Goal: Task Accomplishment & Management: Use online tool/utility

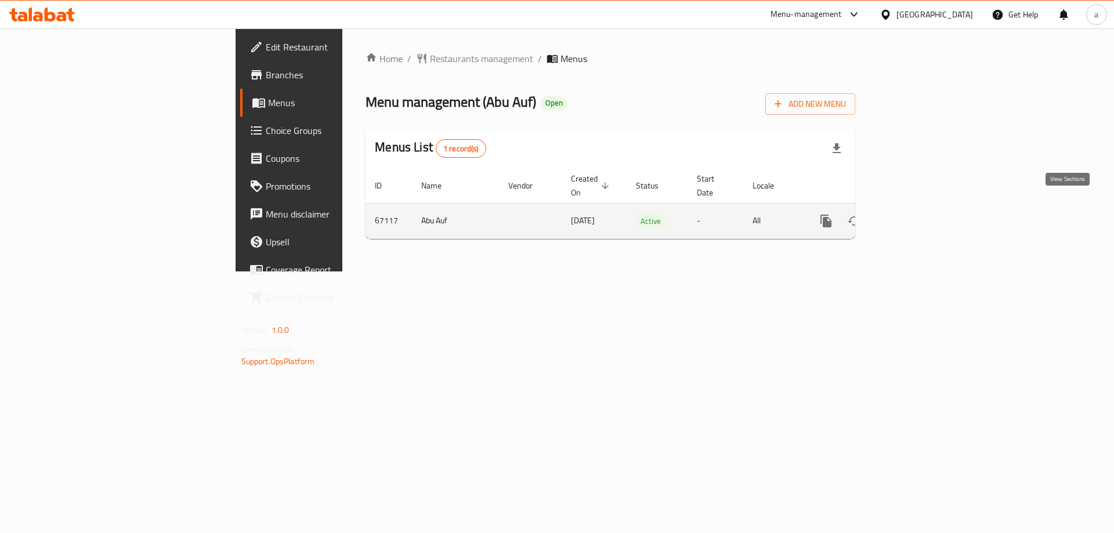
click at [917, 214] on icon "enhanced table" at bounding box center [910, 221] width 14 height 14
drag, startPoint x: 240, startPoint y: 212, endPoint x: 218, endPoint y: 215, distance: 21.6
click at [366, 215] on td "67117" at bounding box center [389, 221] width 46 height 35
copy td "67117"
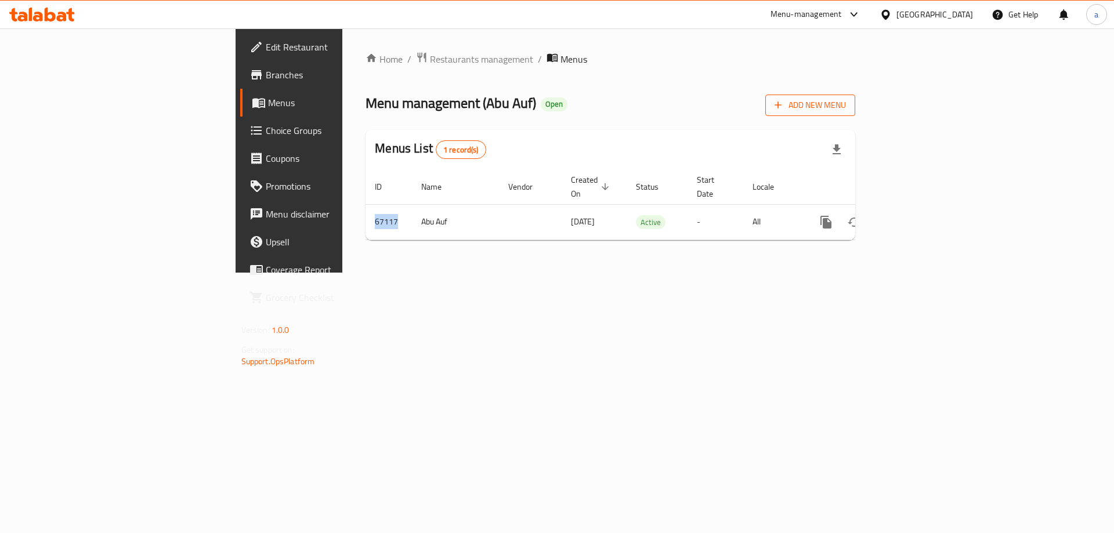
click at [846, 99] on span "Add New Menu" at bounding box center [810, 105] width 71 height 15
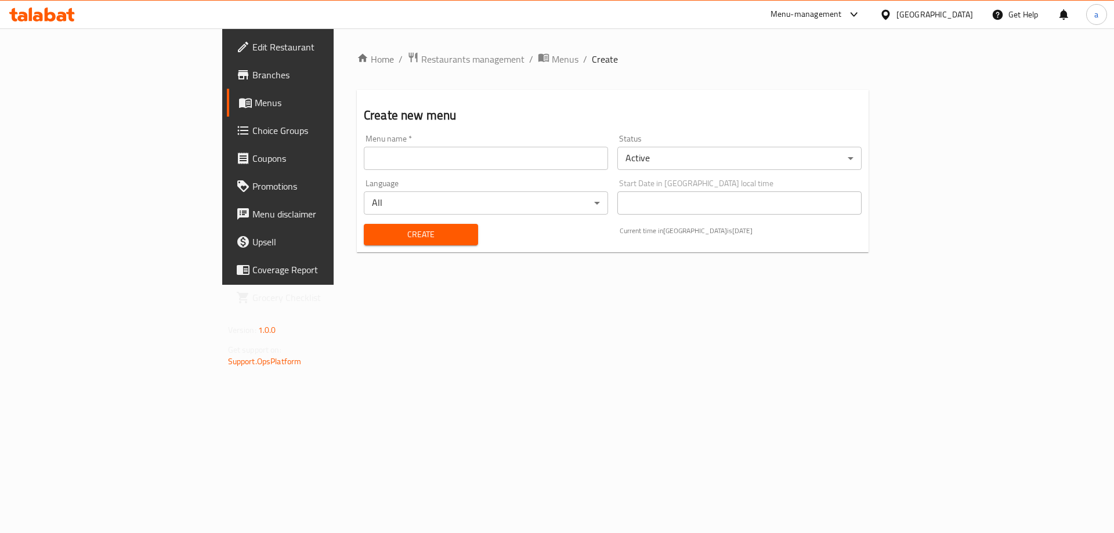
click at [364, 162] on input "text" at bounding box center [486, 158] width 244 height 23
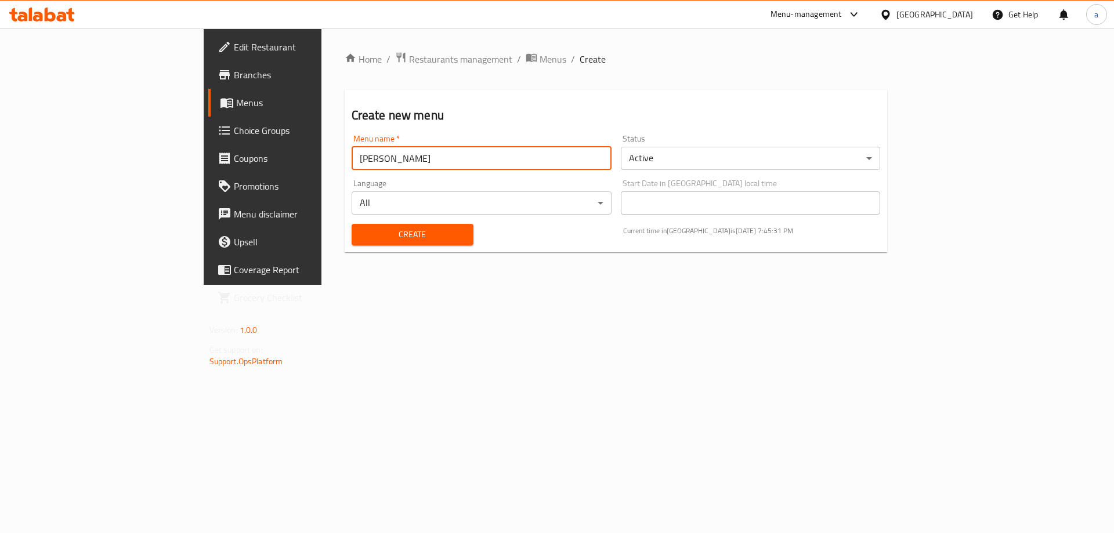
type input "ahmed saamiir"
click at [352, 244] on button "Create" at bounding box center [413, 234] width 122 height 21
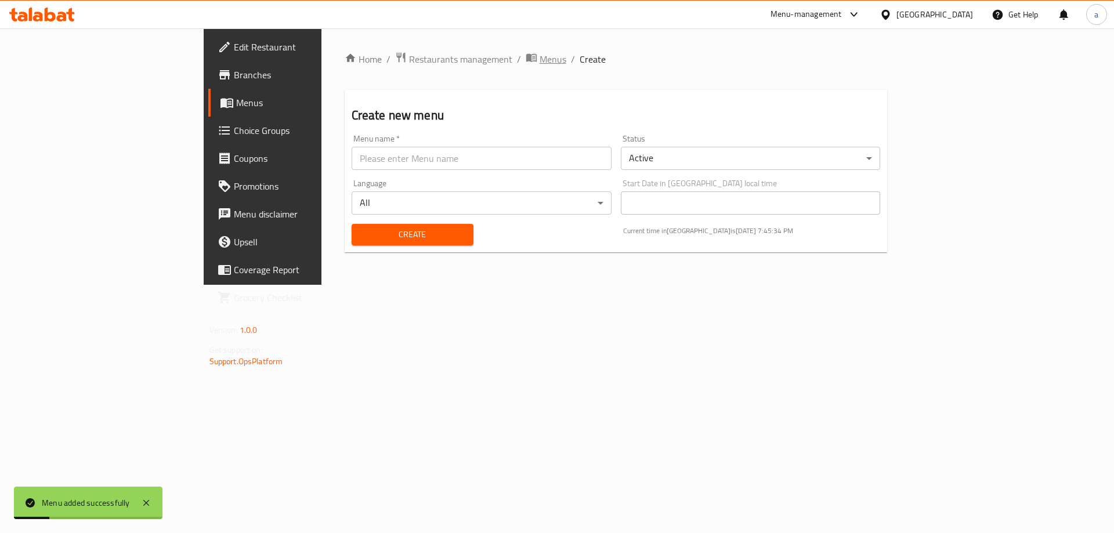
click at [540, 62] on span "Menus" at bounding box center [553, 59] width 27 height 14
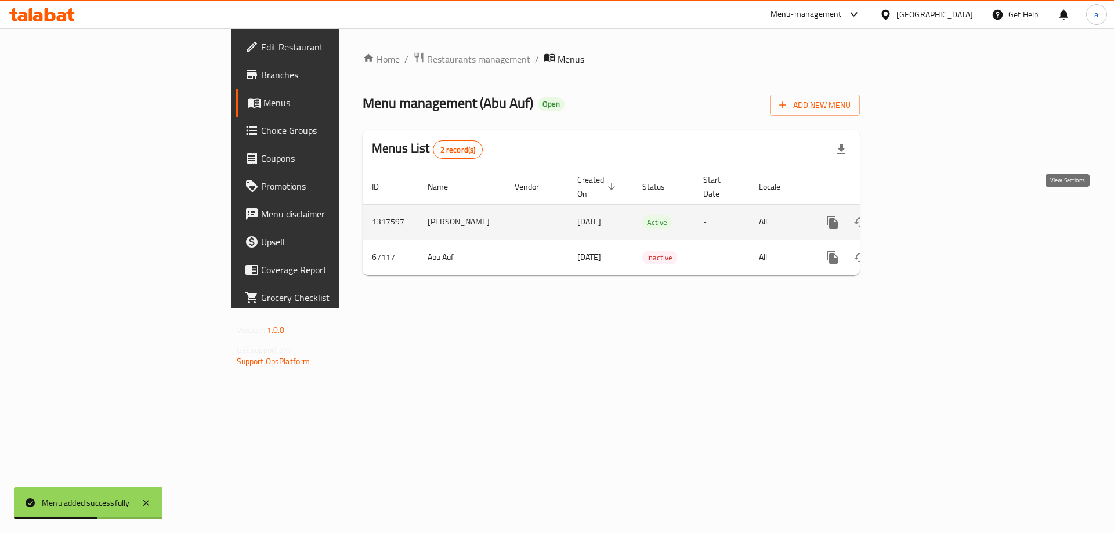
click at [923, 215] on icon "enhanced table" at bounding box center [916, 222] width 14 height 14
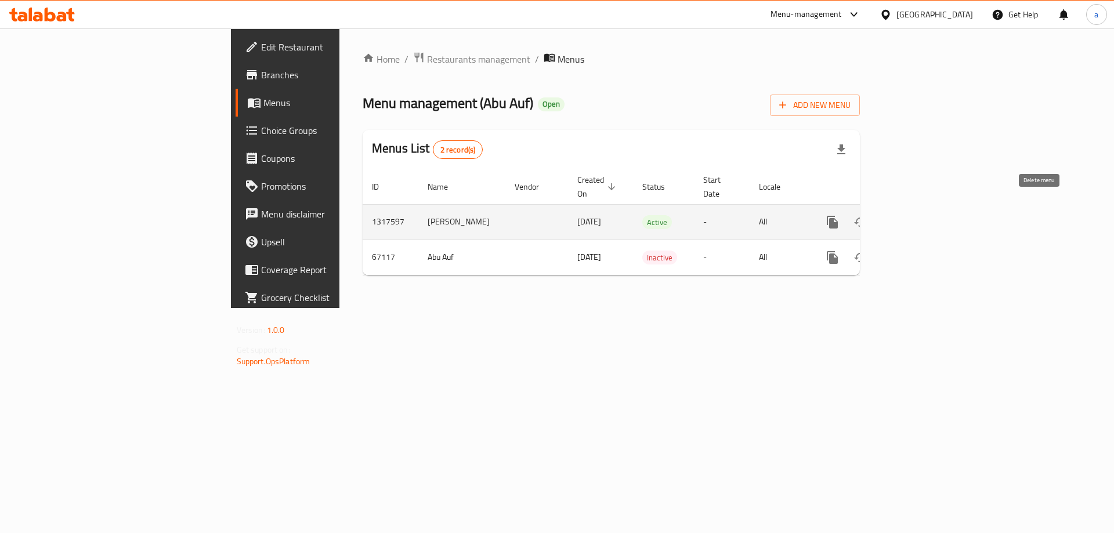
click at [892, 217] on icon "enhanced table" at bounding box center [888, 222] width 8 height 10
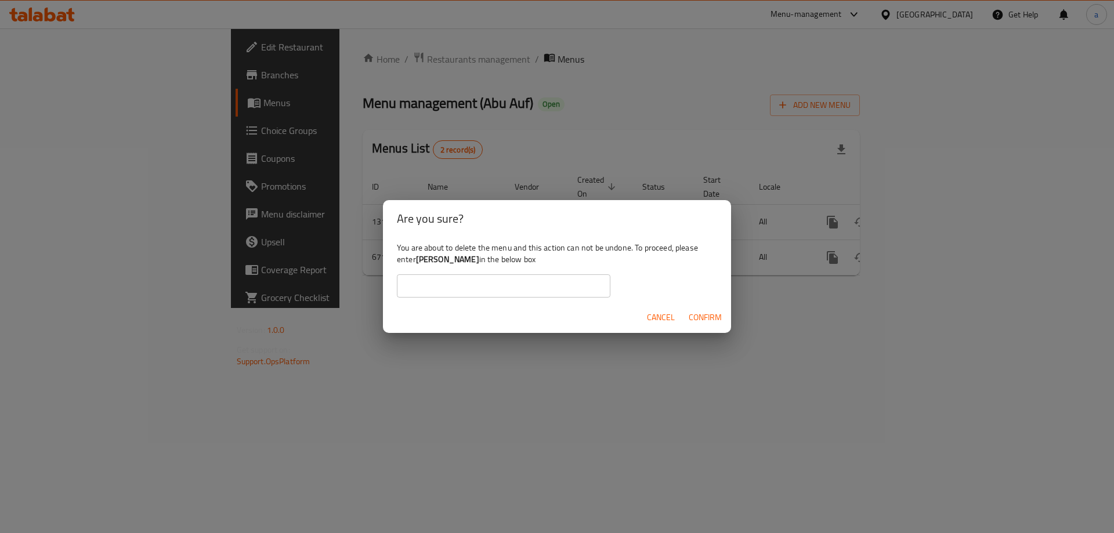
click at [472, 280] on input "text" at bounding box center [504, 285] width 214 height 23
drag, startPoint x: 418, startPoint y: 262, endPoint x: 469, endPoint y: 266, distance: 51.2
click at [469, 266] on div "You are about to delete the menu and this action can not be undone. To proceed,…" at bounding box center [557, 269] width 348 height 65
copy b "ahmed saamiir"
click at [419, 280] on input "text" at bounding box center [504, 285] width 214 height 23
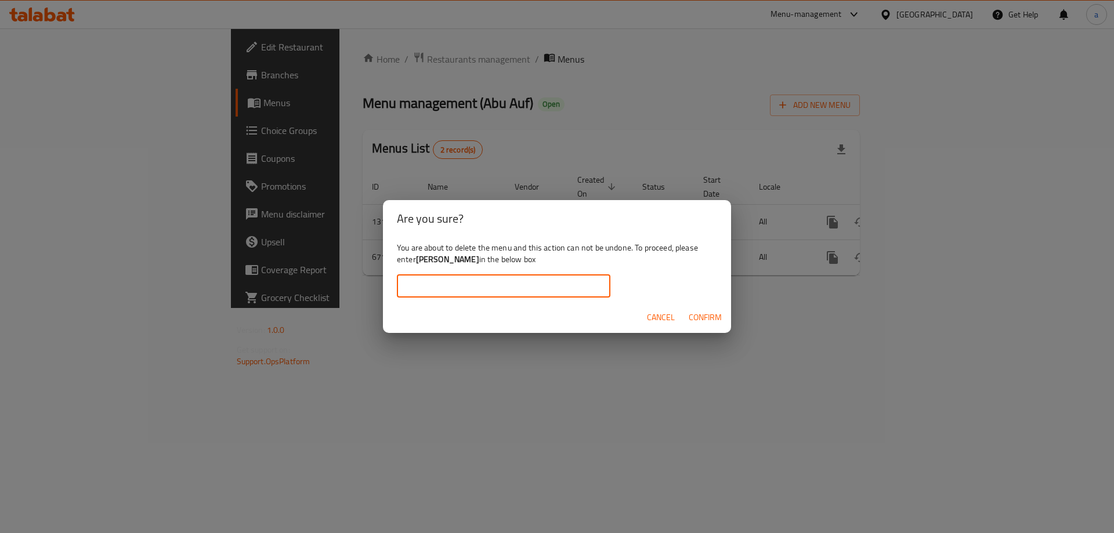
paste input "ahmed saamiir"
type input "ahmed saamiir"
click at [697, 321] on span "Confirm" at bounding box center [705, 317] width 33 height 15
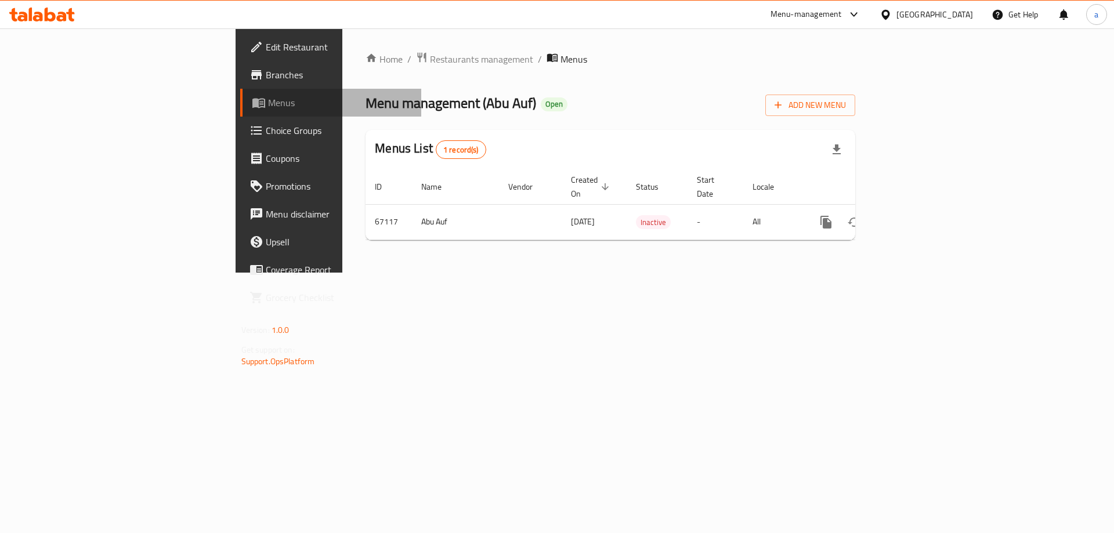
click at [268, 108] on span "Menus" at bounding box center [340, 103] width 144 height 14
click at [560, 59] on span "Menus" at bounding box center [573, 59] width 27 height 14
click at [266, 79] on span "Branches" at bounding box center [339, 75] width 147 height 14
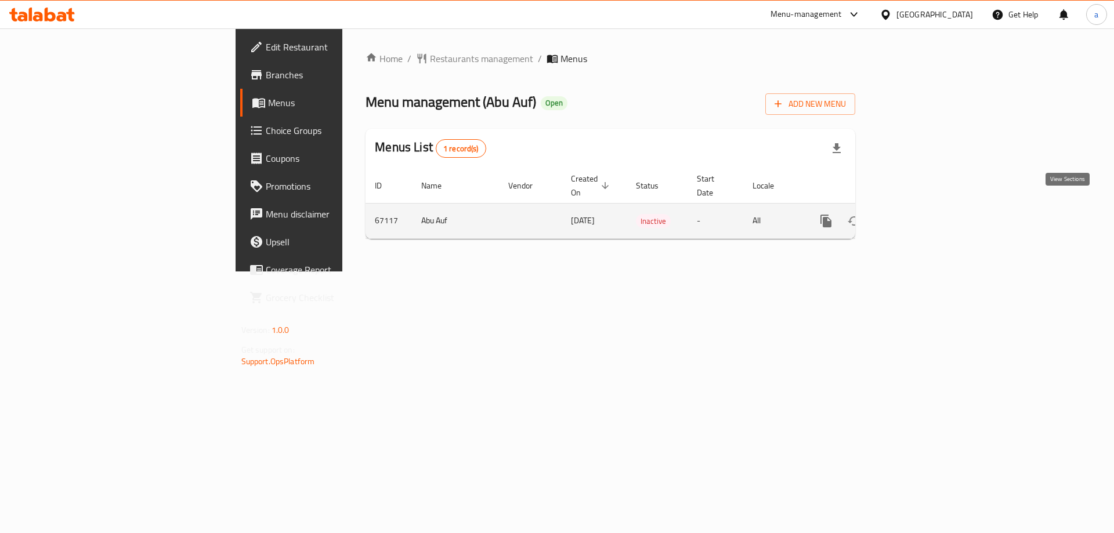
click at [915, 216] on icon "enhanced table" at bounding box center [910, 221] width 10 height 10
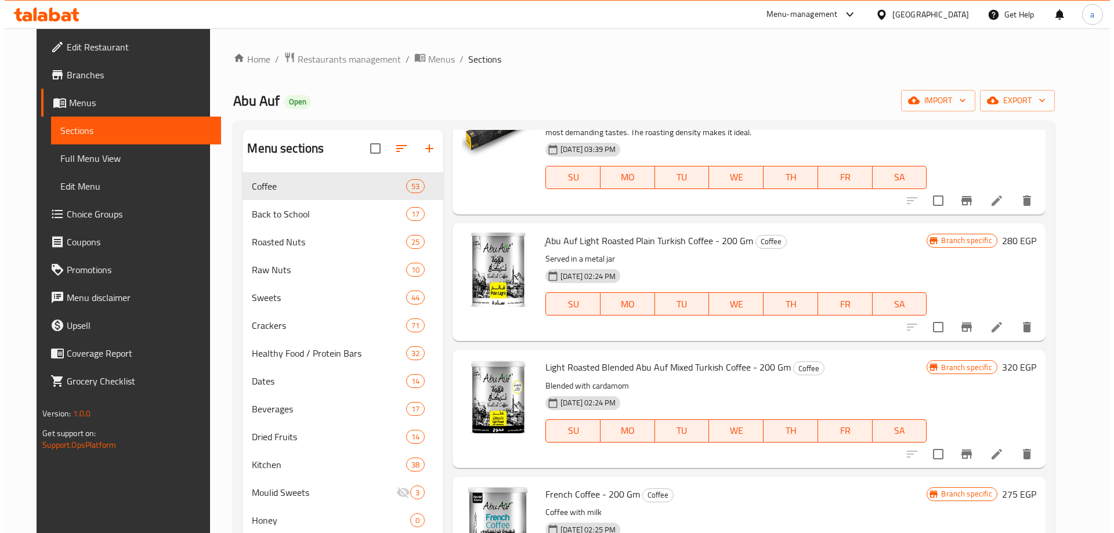
scroll to position [638, 0]
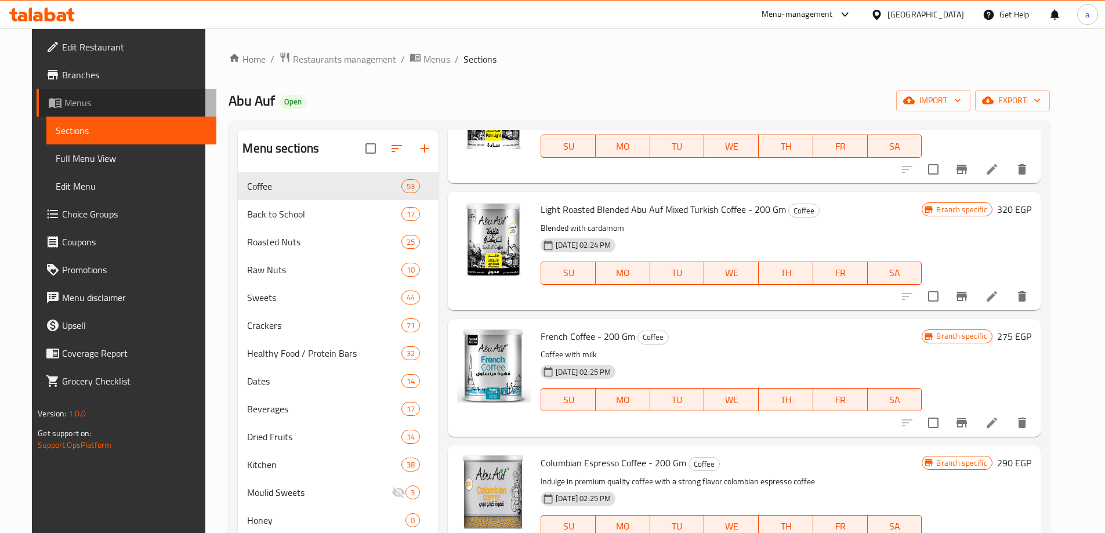
click at [64, 105] on span "Menus" at bounding box center [135, 103] width 143 height 14
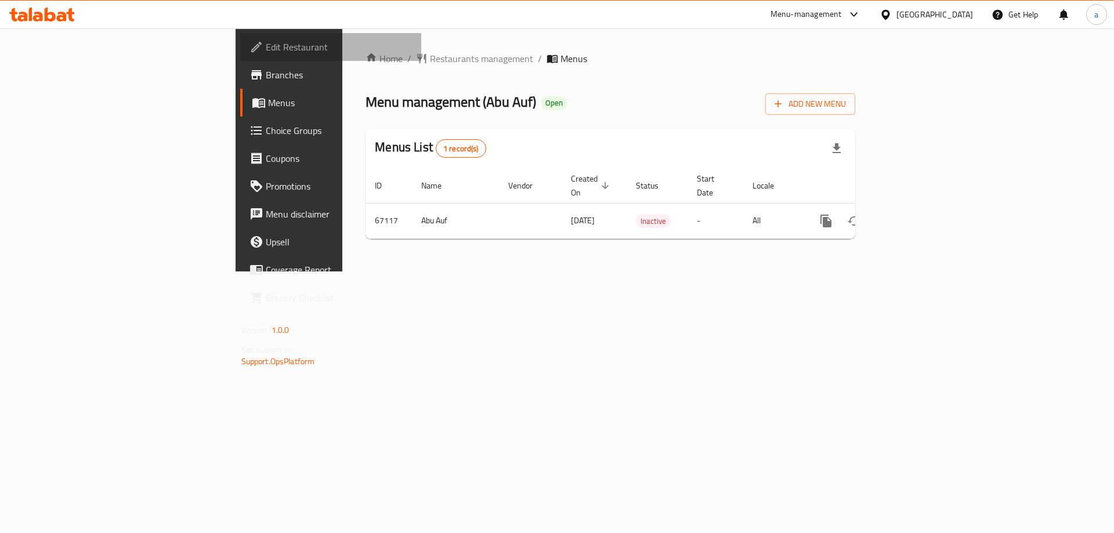
click at [266, 49] on span "Edit Restaurant" at bounding box center [339, 47] width 147 height 14
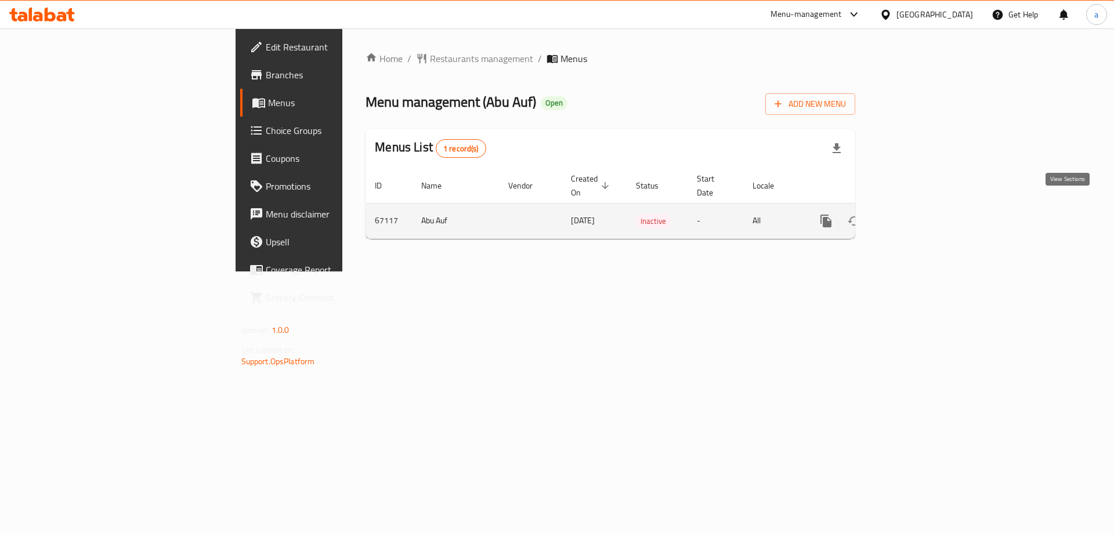
click at [917, 214] on icon "enhanced table" at bounding box center [910, 221] width 14 height 14
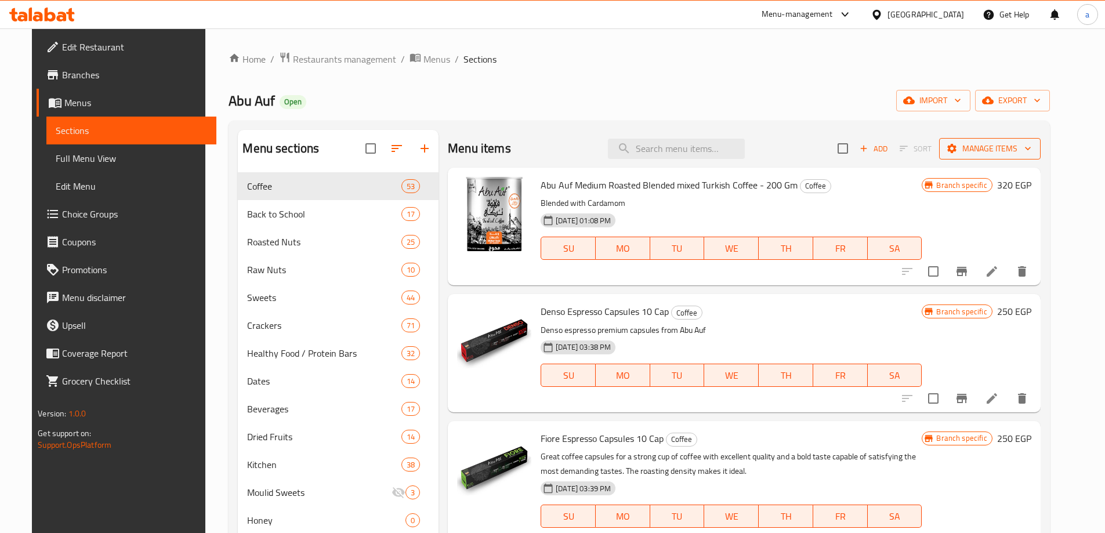
click at [1021, 143] on span "Manage items" at bounding box center [990, 149] width 83 height 15
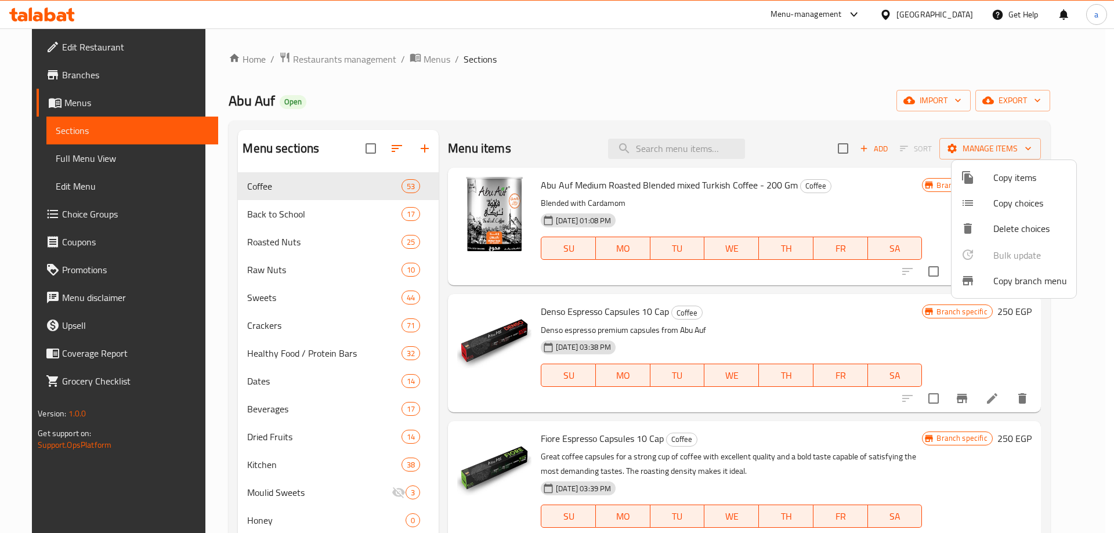
click at [1023, 282] on span "Copy branch menu" at bounding box center [1030, 281] width 74 height 14
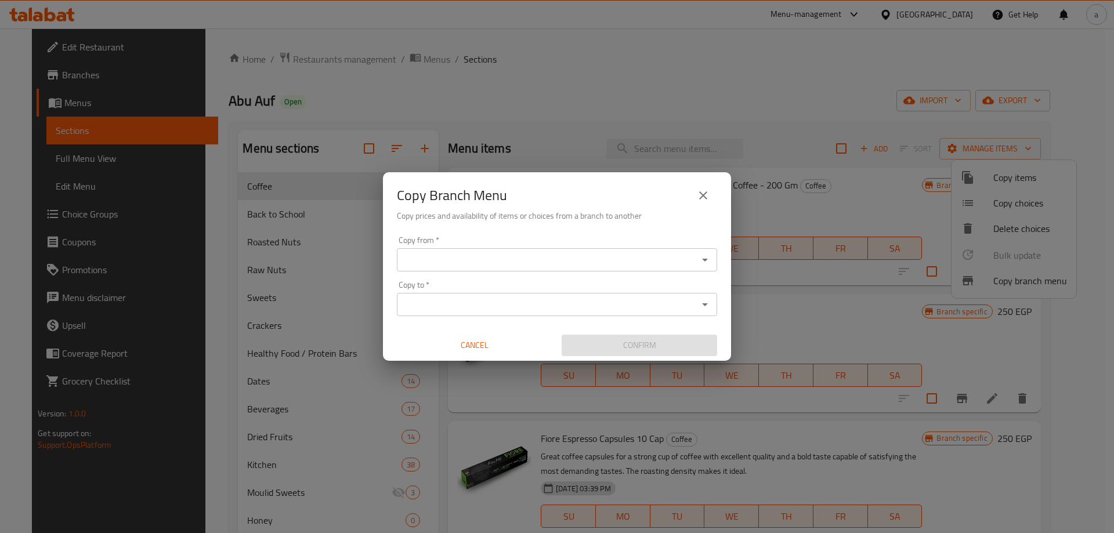
click at [520, 256] on input "Copy from   *" at bounding box center [547, 260] width 294 height 16
click at [507, 259] on input "Copy from   *" at bounding box center [547, 260] width 294 height 16
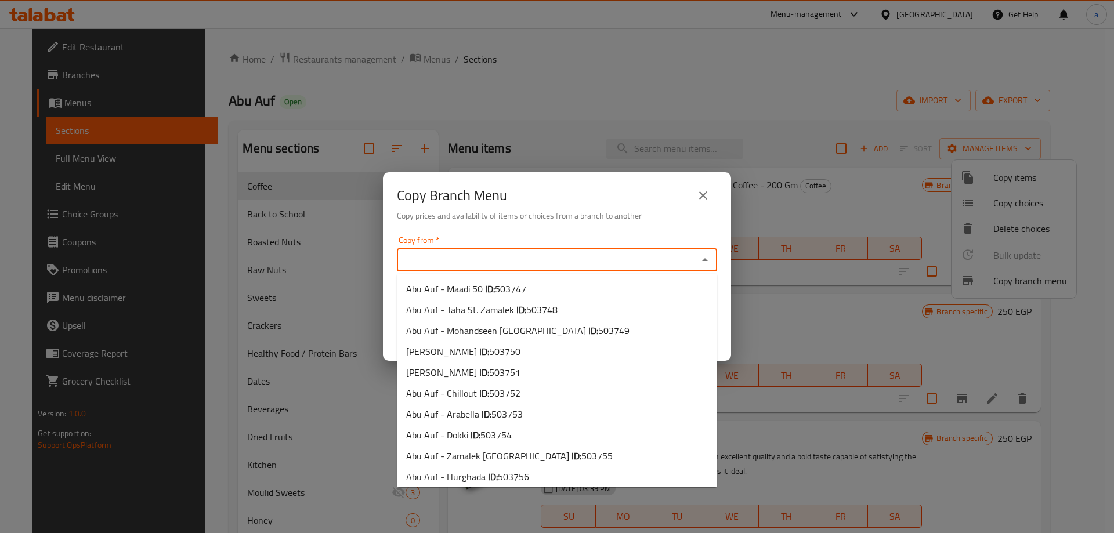
paste input "772018"
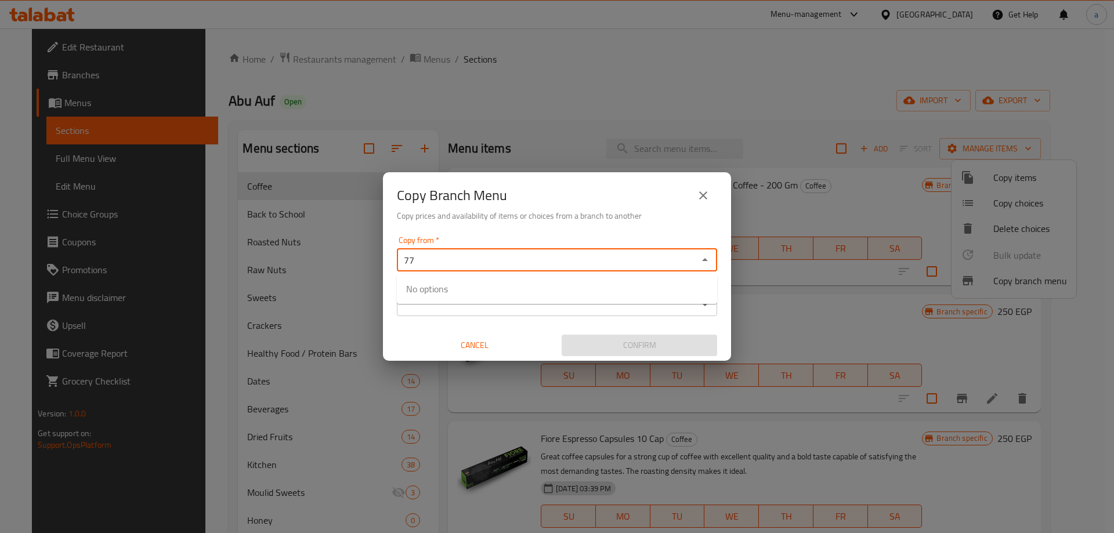
type input "7"
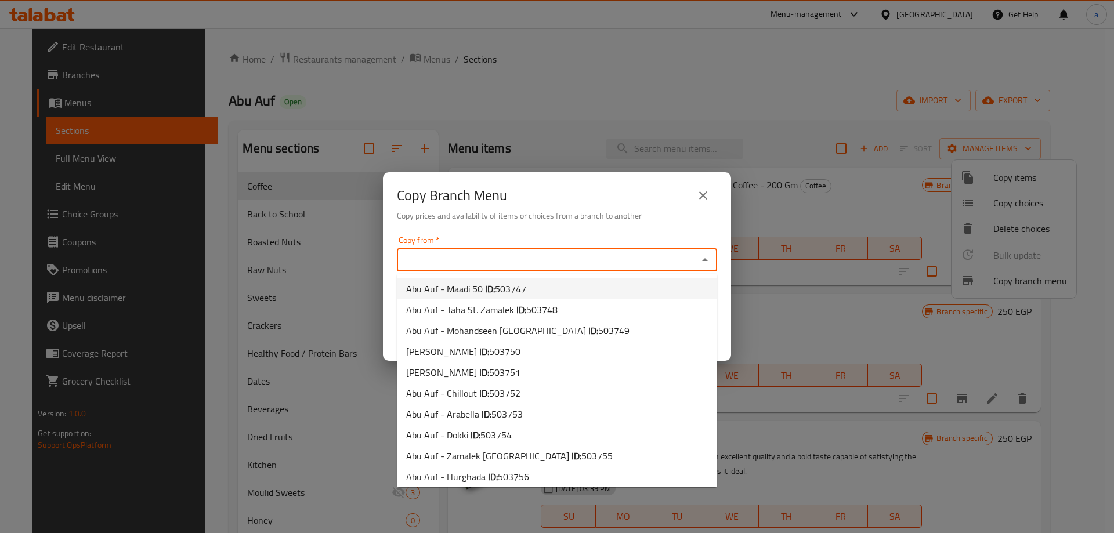
click at [397, 96] on div "Copy Branch Menu Copy prices and availability of items or choices from a branch…" at bounding box center [557, 266] width 1114 height 533
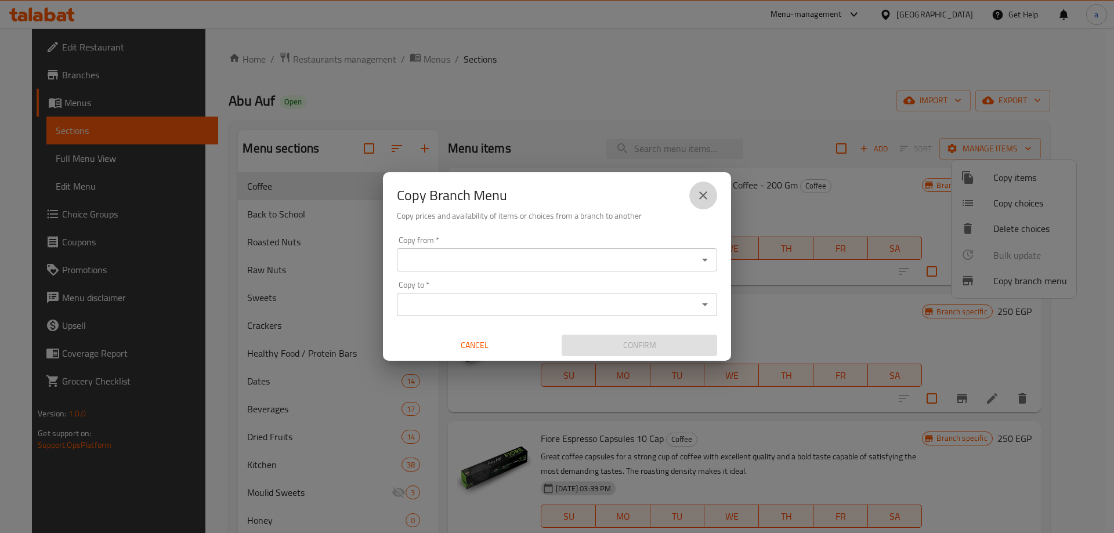
click at [705, 194] on icon "close" at bounding box center [703, 195] width 8 height 8
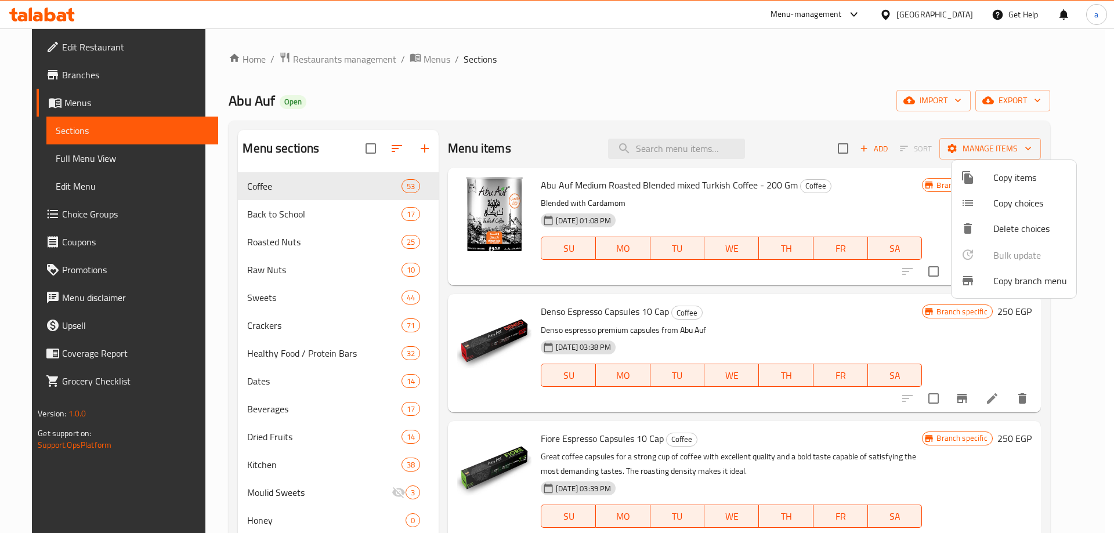
click at [114, 48] on div at bounding box center [557, 266] width 1114 height 533
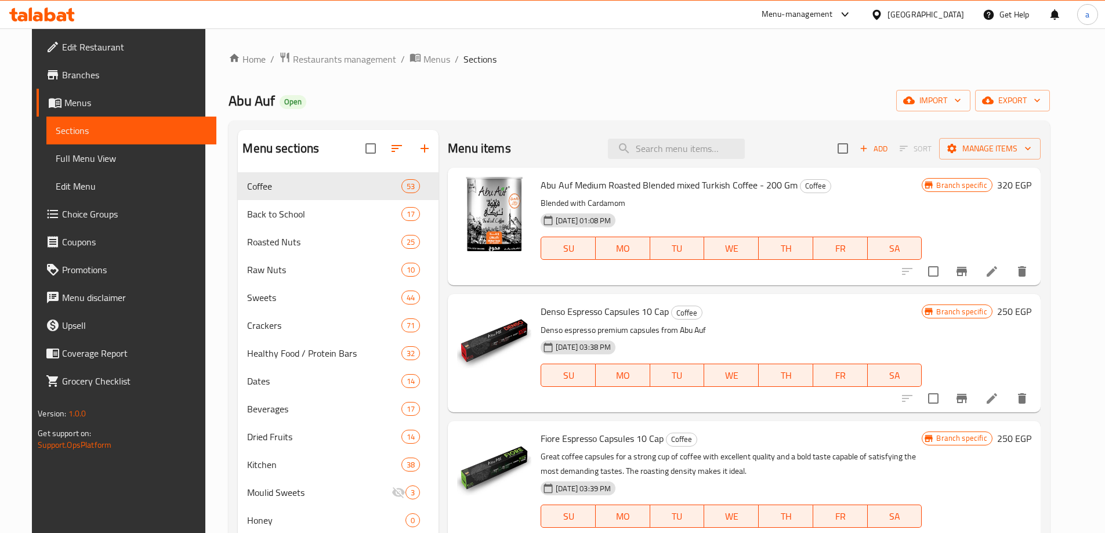
click at [111, 48] on span "Edit Restaurant" at bounding box center [134, 47] width 145 height 14
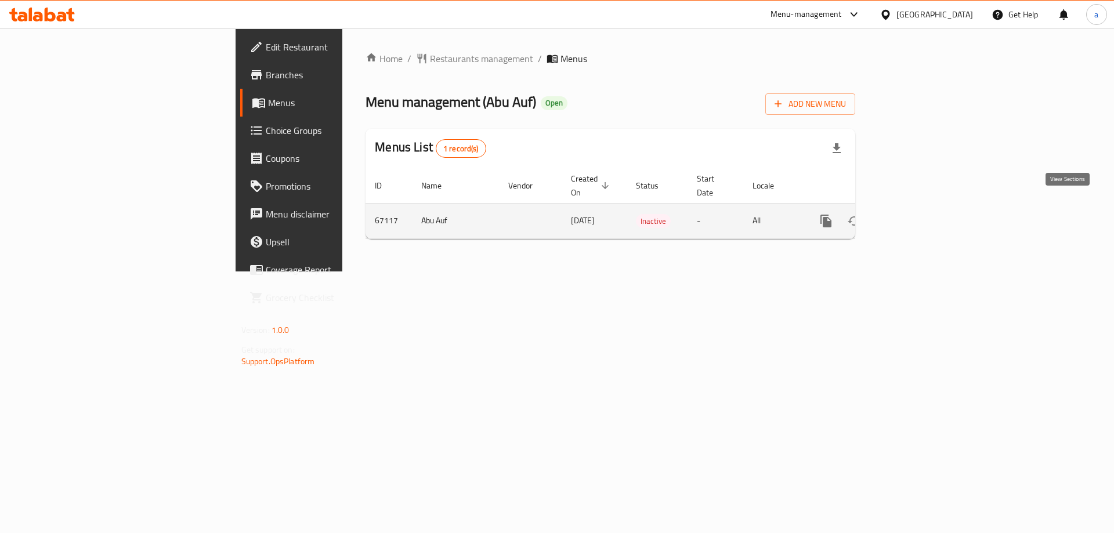
click at [924, 207] on link "enhanced table" at bounding box center [910, 221] width 28 height 28
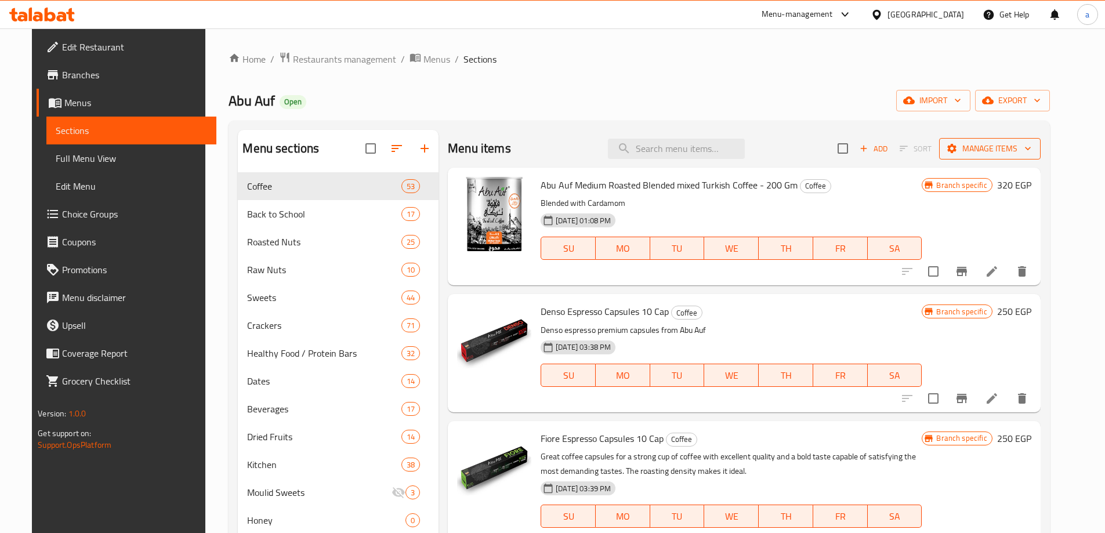
click at [1032, 146] on span "Manage items" at bounding box center [990, 149] width 83 height 15
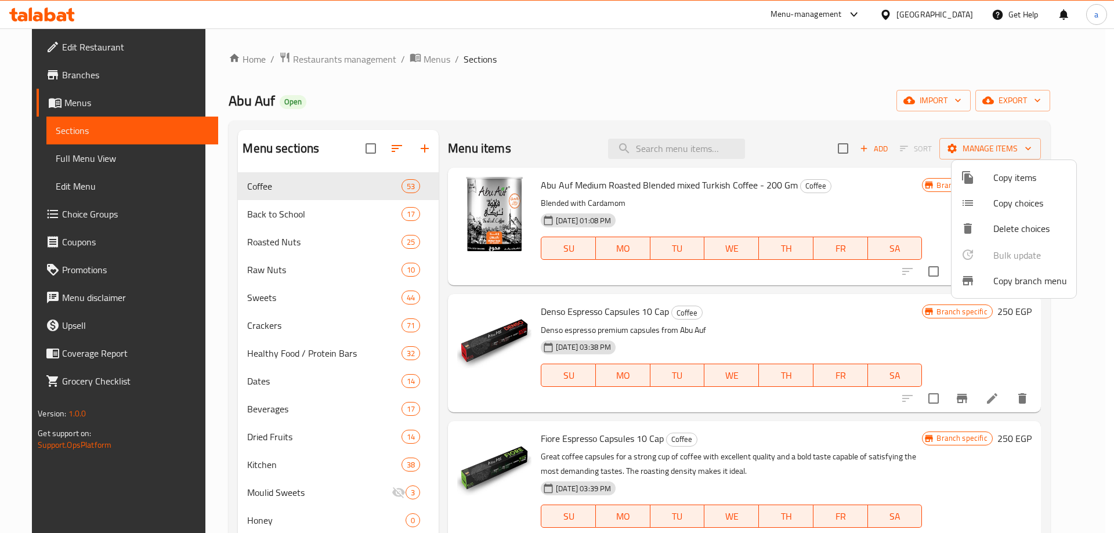
click at [1005, 278] on span "Copy branch menu" at bounding box center [1030, 281] width 74 height 14
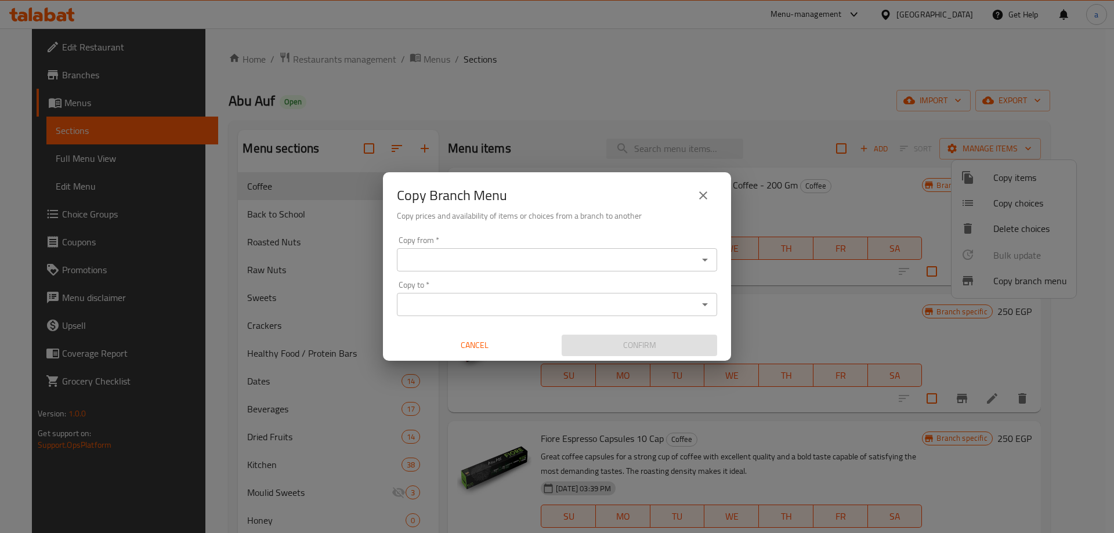
click at [486, 269] on div "Copy from *" at bounding box center [557, 259] width 320 height 23
click at [478, 259] on input "Copy from   *" at bounding box center [547, 260] width 294 height 16
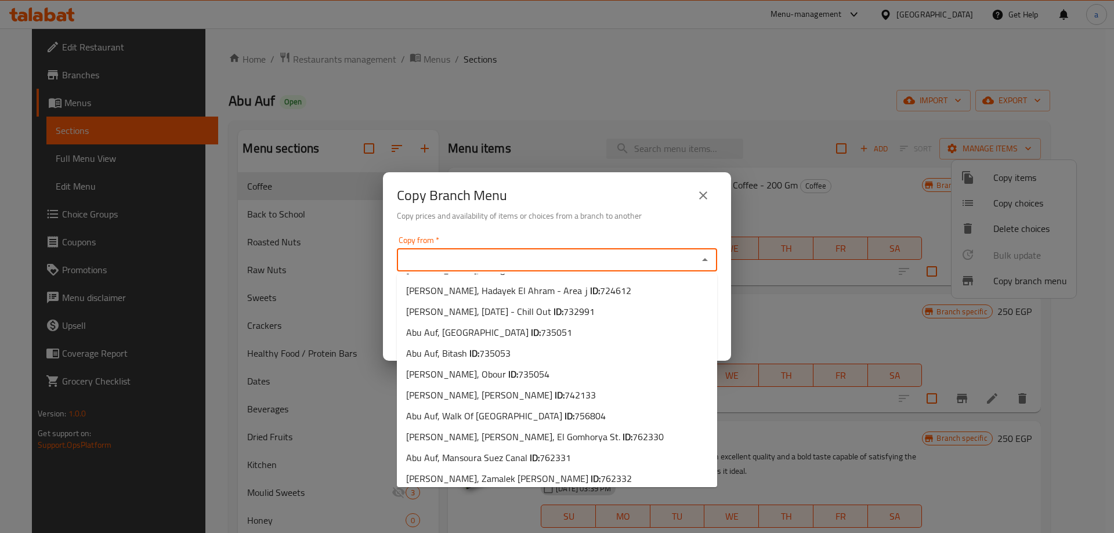
scroll to position [1174, 0]
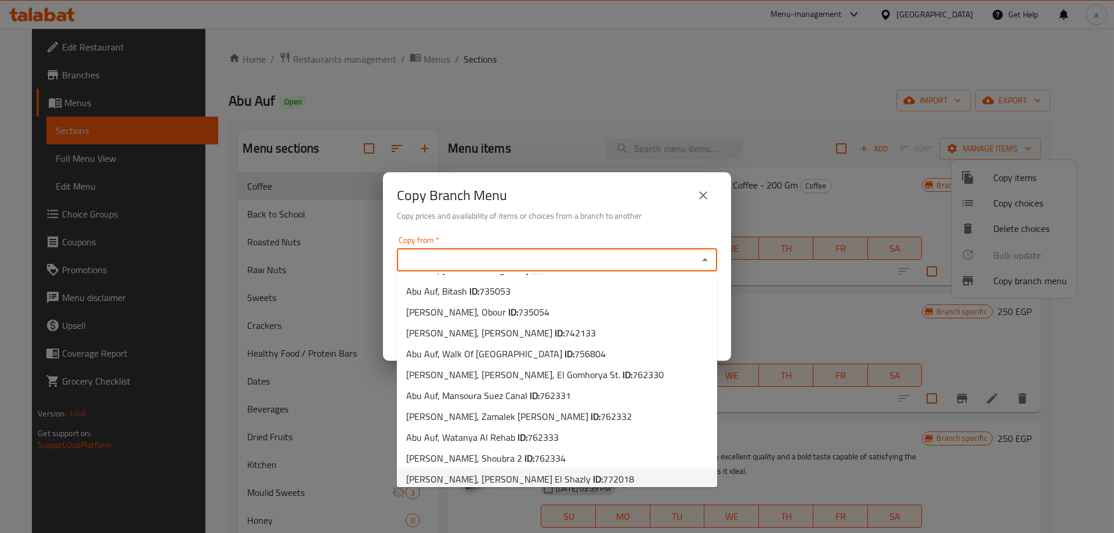
click at [516, 472] on span "[PERSON_NAME], [PERSON_NAME] El Shazly ID: 772018" at bounding box center [520, 479] width 228 height 14
type input "[PERSON_NAME], [PERSON_NAME] El Shazly"
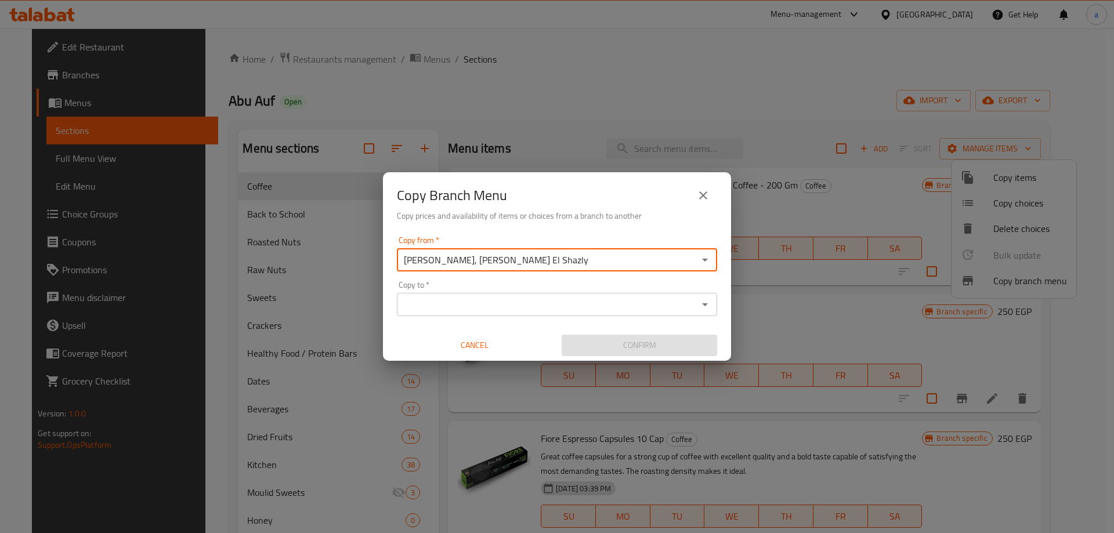
click at [444, 301] on input "Copy to   *" at bounding box center [547, 304] width 294 height 16
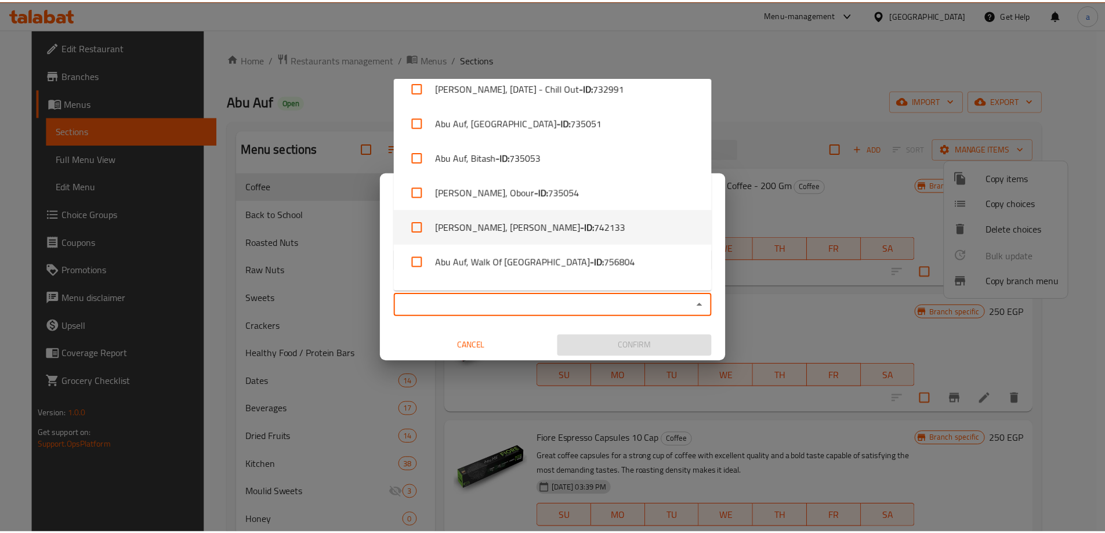
scroll to position [2093, 0]
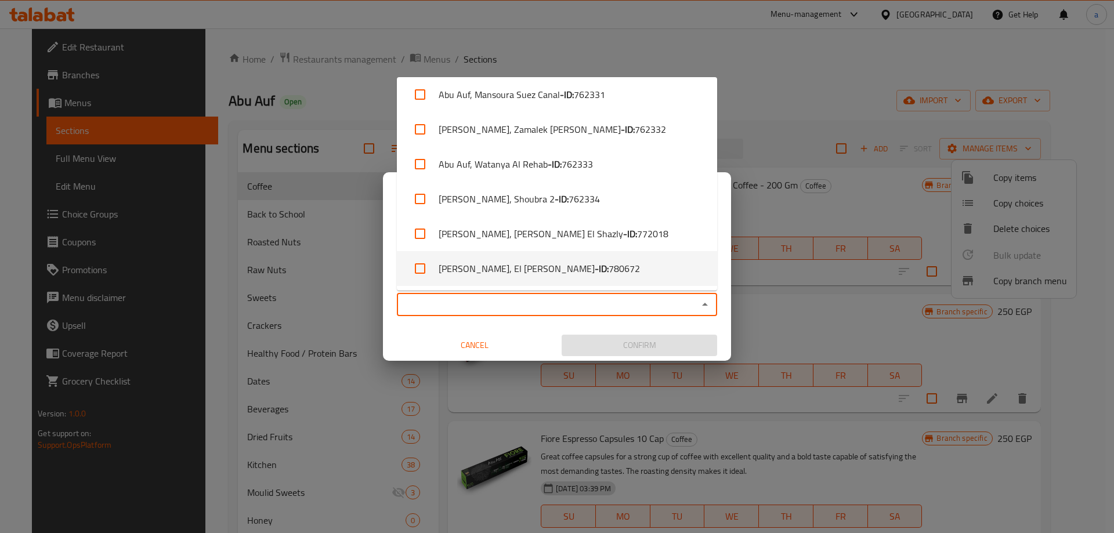
click at [609, 269] on span "780672" at bounding box center [624, 269] width 31 height 14
checkbox input "true"
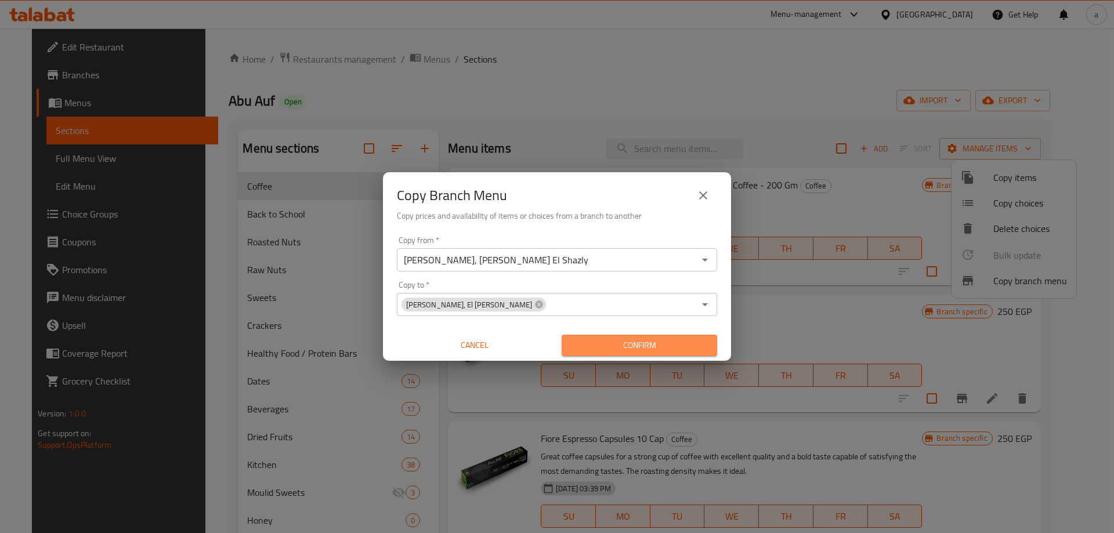
click at [621, 350] on span "Confirm" at bounding box center [639, 345] width 137 height 15
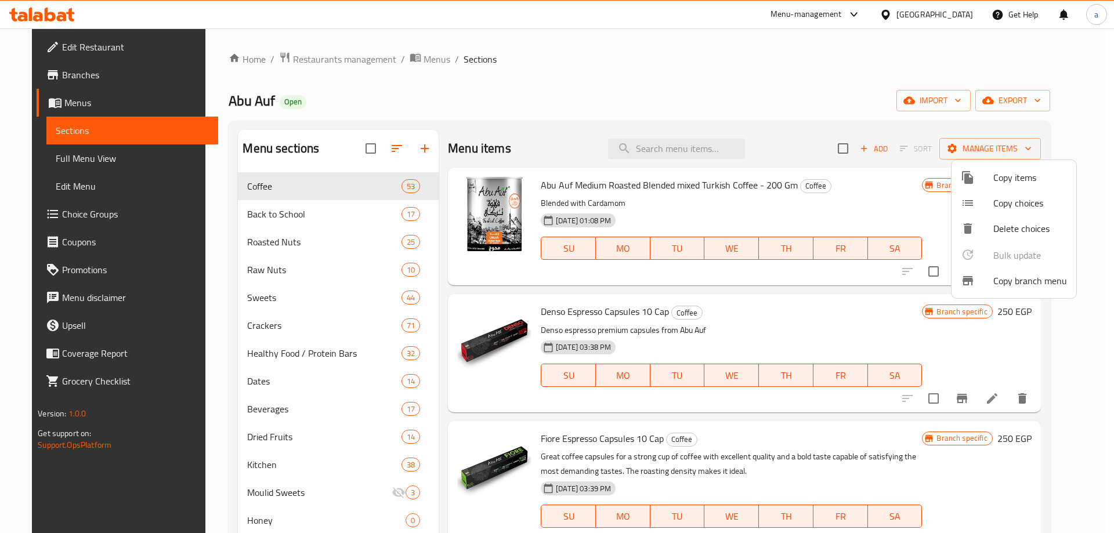
click at [534, 77] on div at bounding box center [557, 266] width 1114 height 533
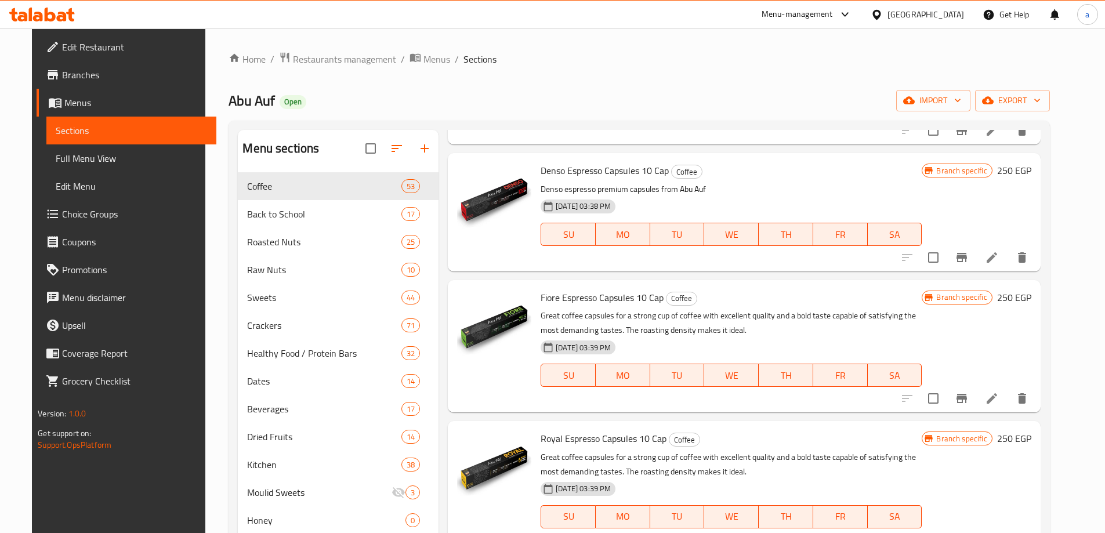
scroll to position [58, 0]
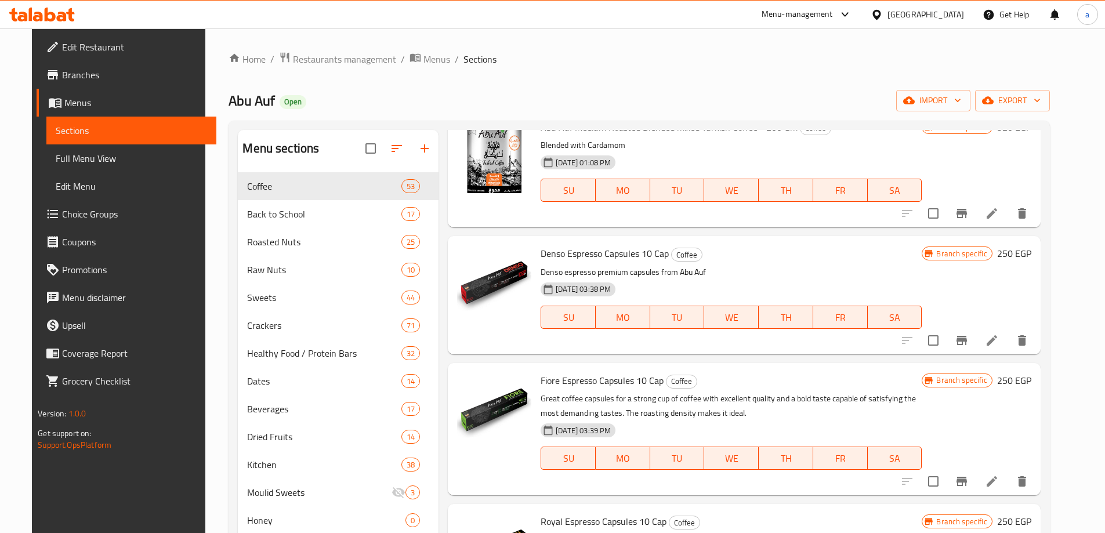
click at [598, 92] on div "Abu Auf Open import export" at bounding box center [639, 100] width 821 height 21
click at [668, 486] on div "[PERSON_NAME] Espresso Capsules 10 Cap Coffee Great coffee capsules for a stron…" at bounding box center [731, 429] width 390 height 123
click at [83, 75] on span "Branches" at bounding box center [134, 75] width 145 height 14
